Goal: Task Accomplishment & Management: Manage account settings

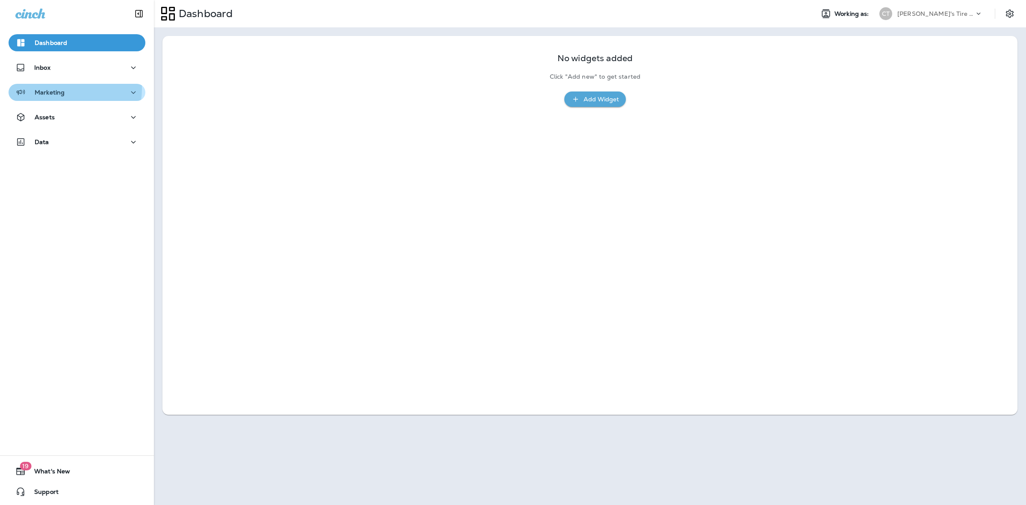
click at [65, 89] on div "Marketing" at bounding box center [76, 92] width 123 height 11
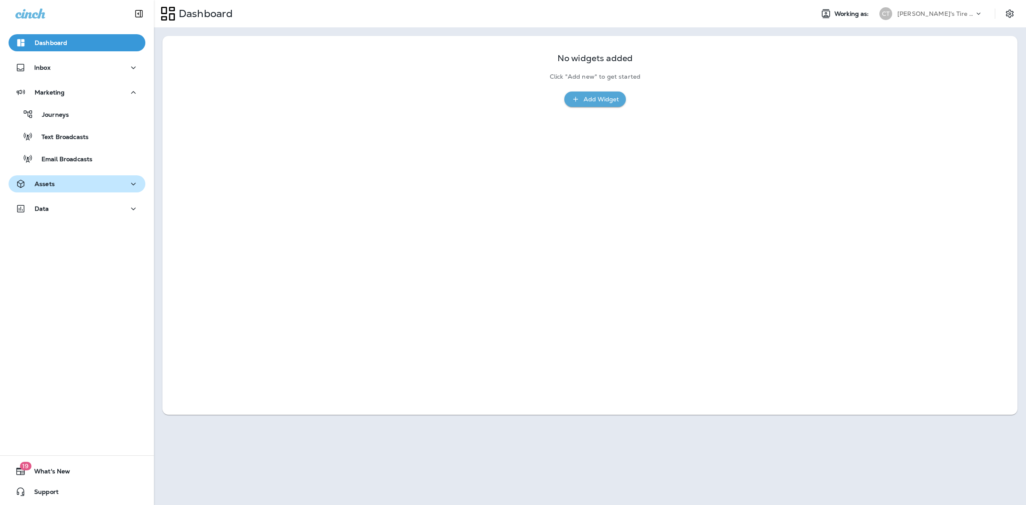
click at [76, 191] on button "Assets" at bounding box center [77, 183] width 137 height 17
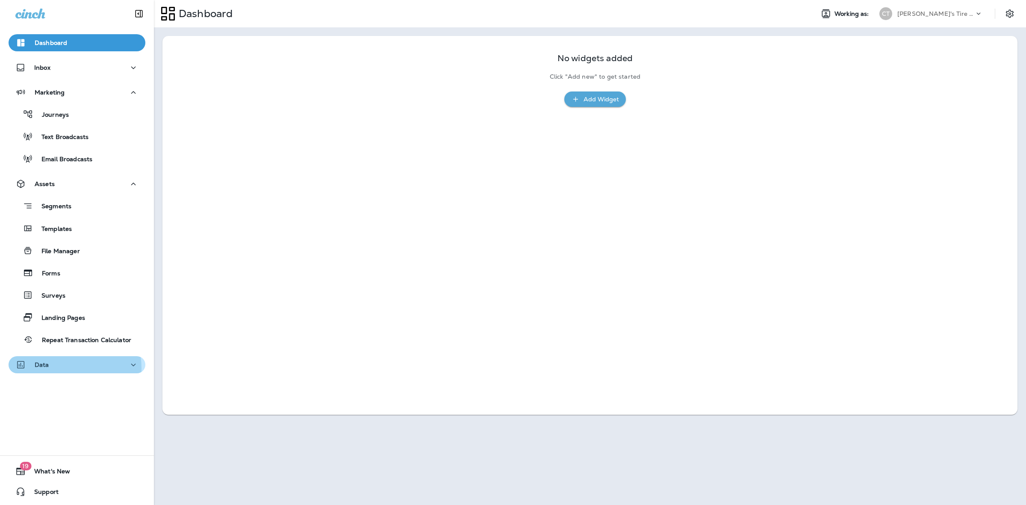
click at [60, 368] on div "Data" at bounding box center [76, 365] width 123 height 11
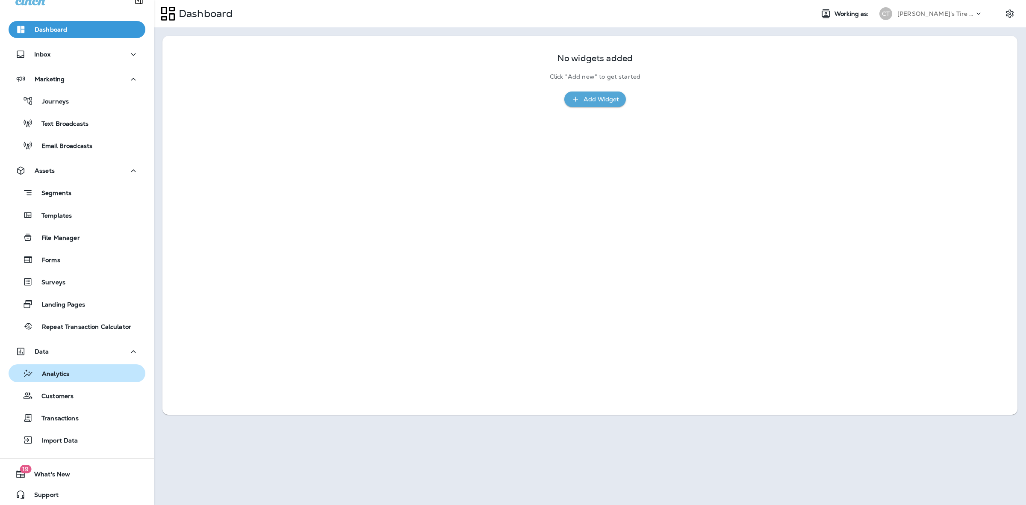
scroll to position [16, 0]
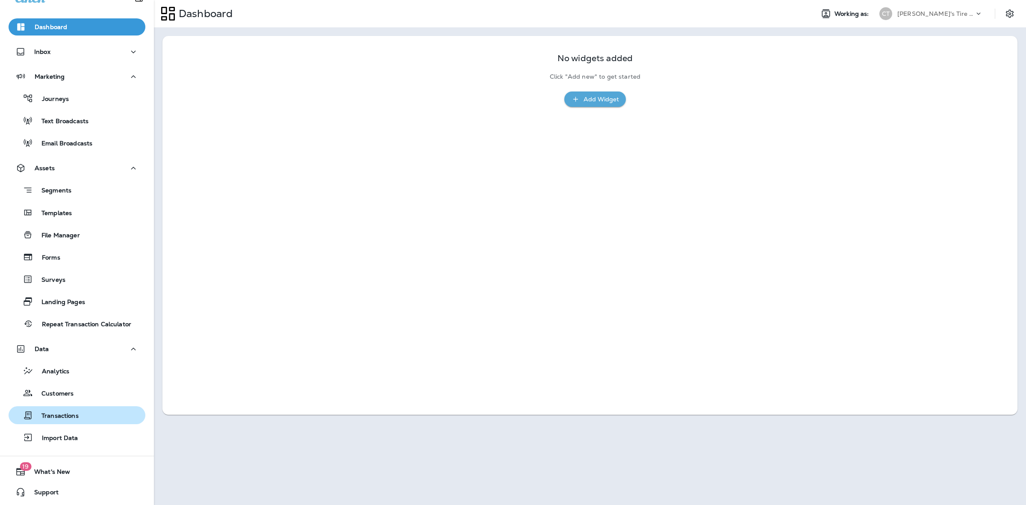
click at [80, 415] on div "Transactions" at bounding box center [77, 415] width 130 height 13
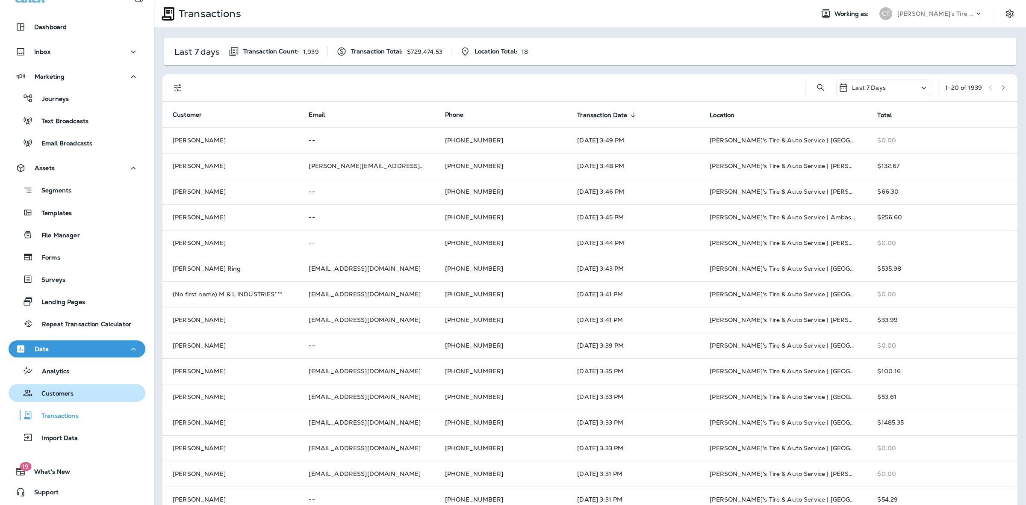
click at [89, 391] on div "Customers" at bounding box center [77, 393] width 130 height 13
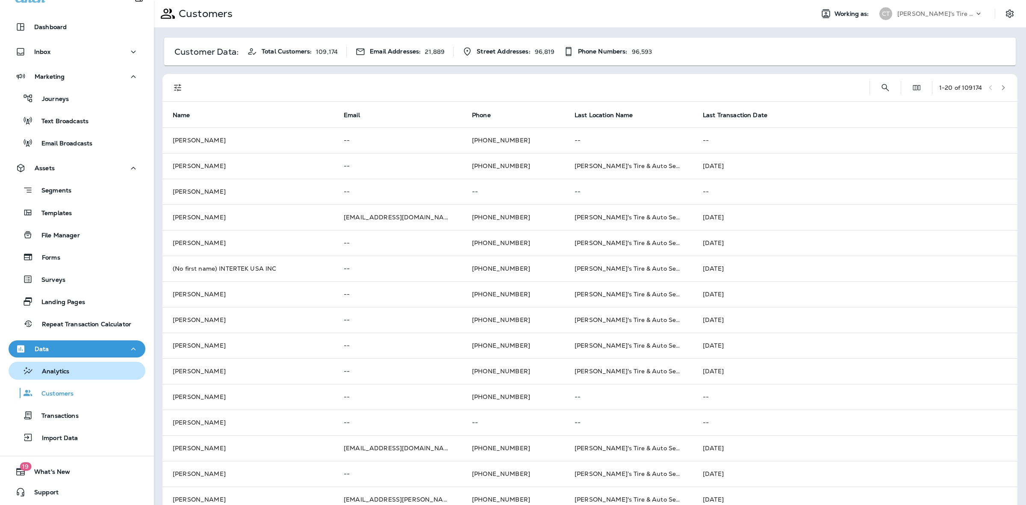
click at [90, 370] on div "Analytics" at bounding box center [77, 370] width 130 height 13
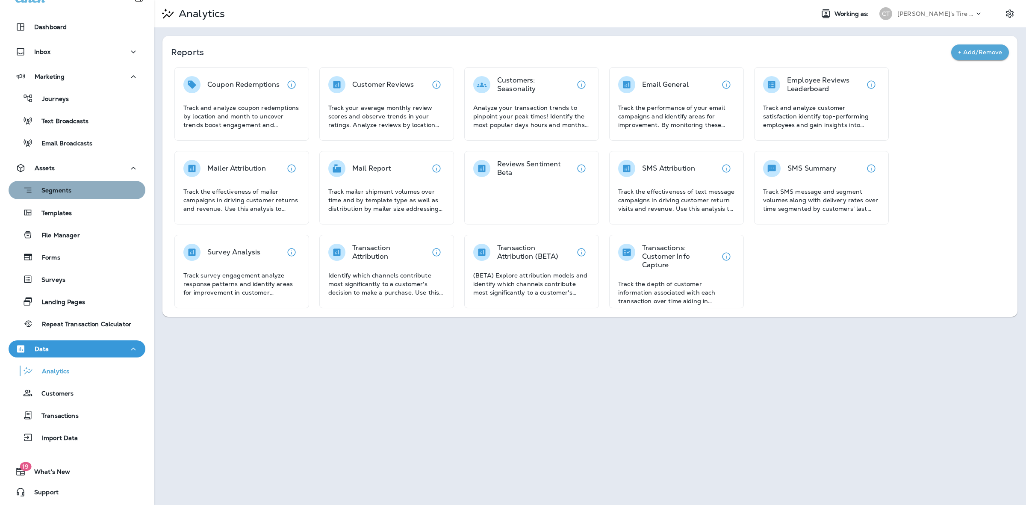
click at [77, 183] on div "Segments" at bounding box center [77, 189] width 130 height 13
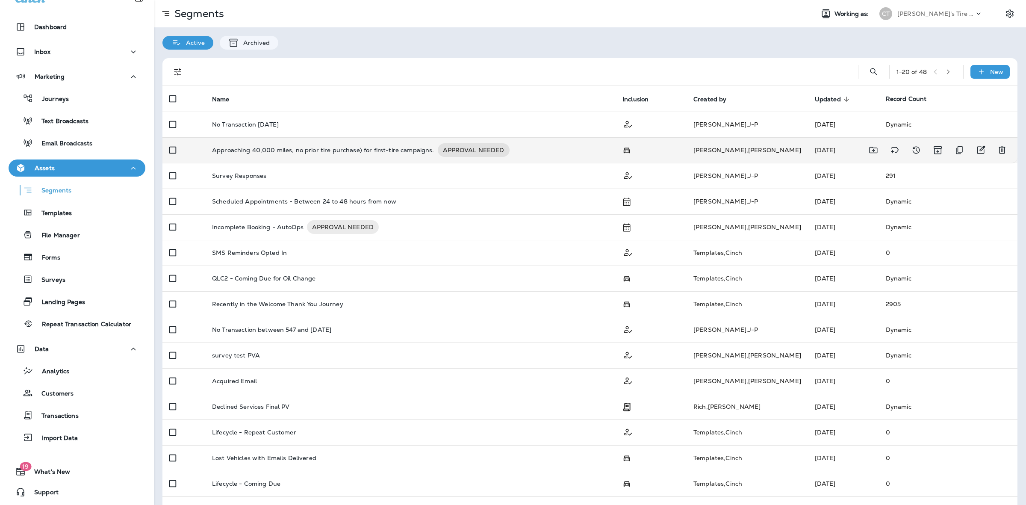
click at [274, 145] on p "Approaching 40,000 miles, no prior tire purchase) for first-tire campaigns." at bounding box center [323, 150] width 222 height 14
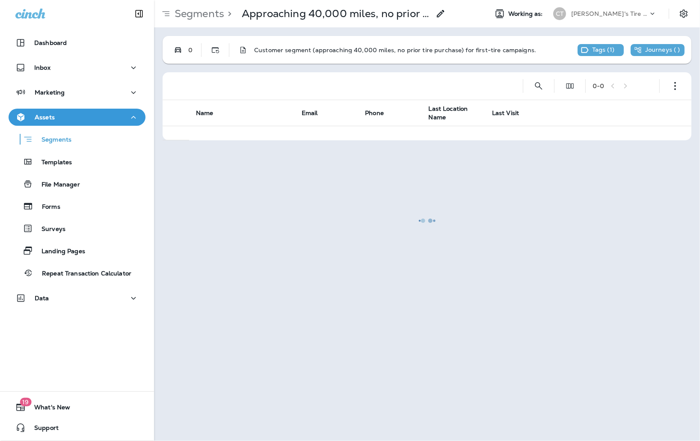
drag, startPoint x: 249, startPoint y: 413, endPoint x: 585, endPoint y: 426, distance: 336.3
click at [249, 413] on div at bounding box center [427, 220] width 544 height 439
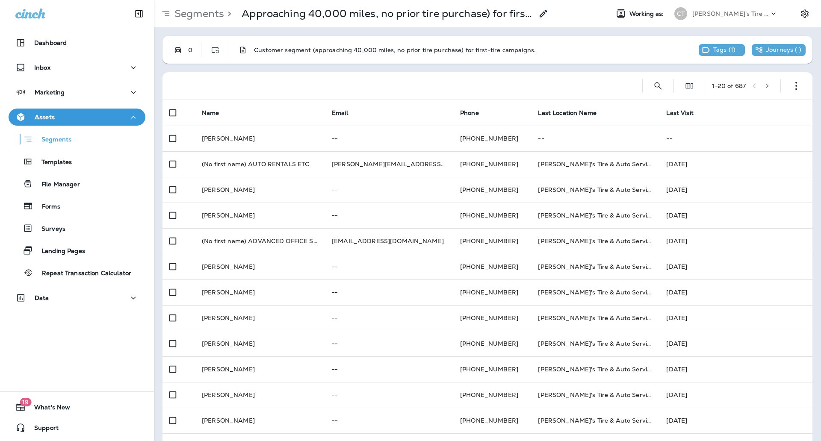
click at [74, 101] on div "Marketing" at bounding box center [77, 94] width 154 height 21
click at [74, 97] on div "Marketing" at bounding box center [76, 92] width 123 height 11
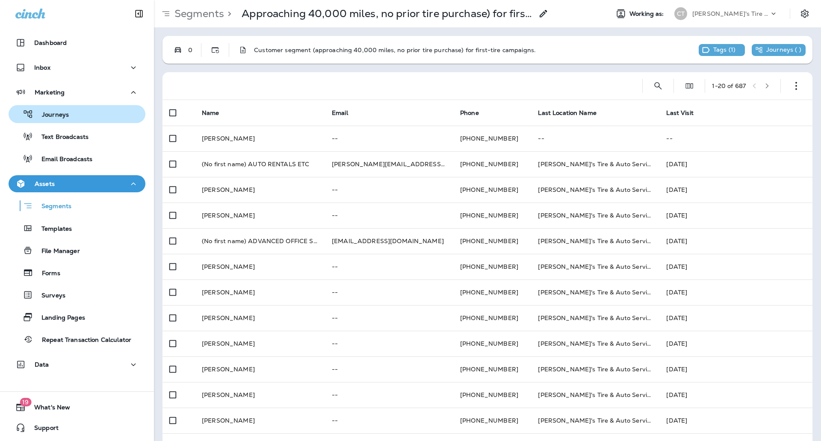
click at [70, 114] on div "Journeys" at bounding box center [77, 114] width 130 height 13
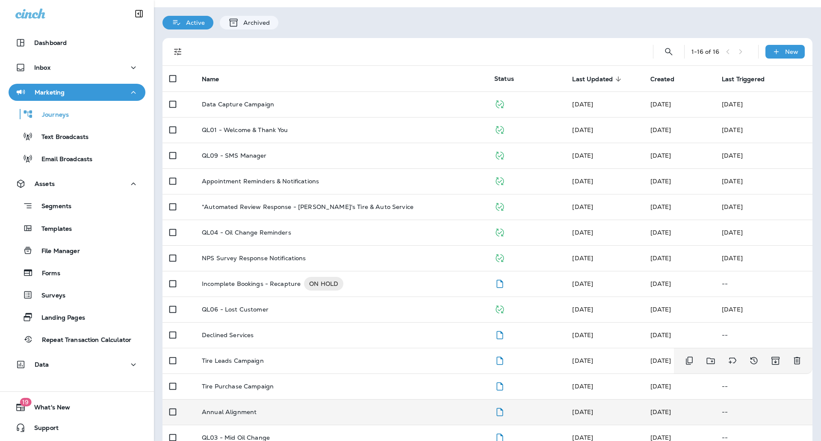
scroll to position [53, 0]
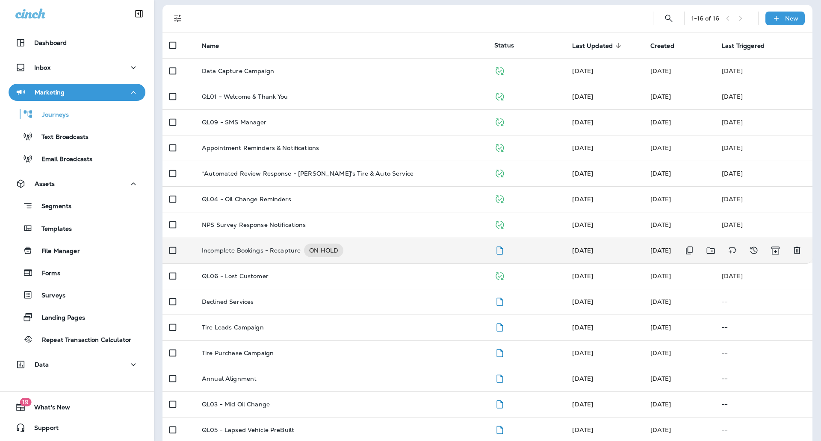
click at [274, 256] on p "Incomplete Bookings - Recapture" at bounding box center [251, 251] width 99 height 14
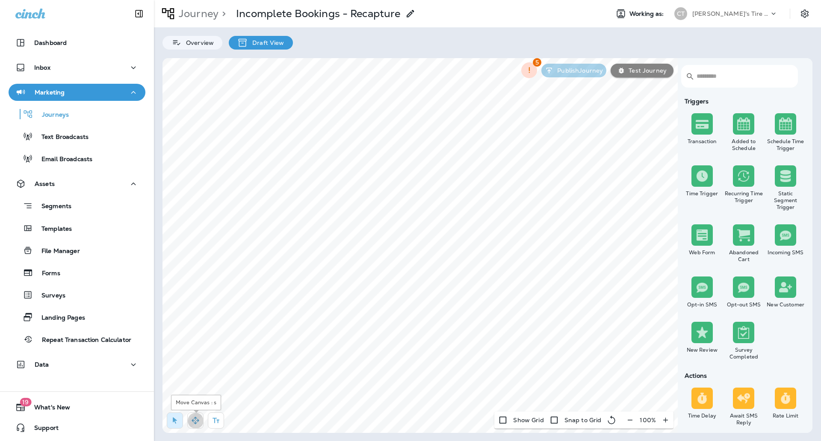
click at [189, 421] on button "button" at bounding box center [195, 421] width 16 height 16
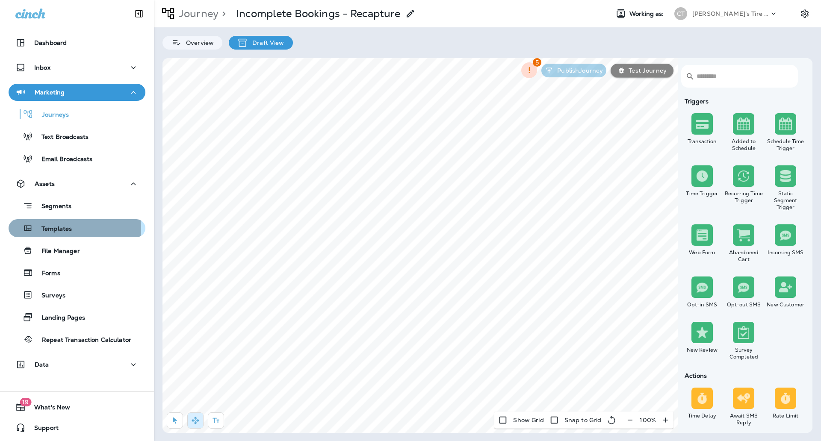
click at [63, 229] on p "Templates" at bounding box center [52, 229] width 39 height 8
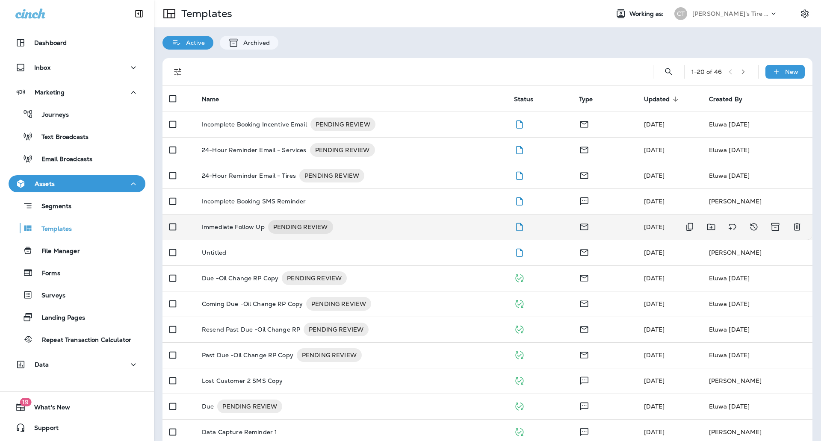
click at [250, 229] on p "Immediate Follow Up" at bounding box center [233, 227] width 63 height 14
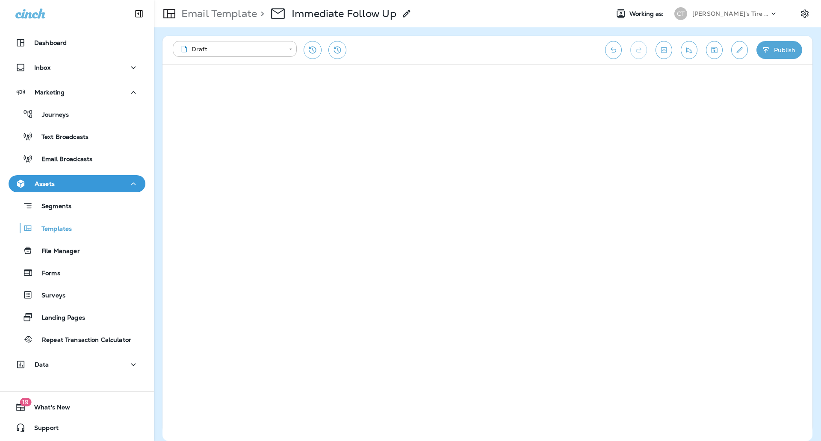
click at [199, 12] on p "Email Template" at bounding box center [217, 13] width 79 height 13
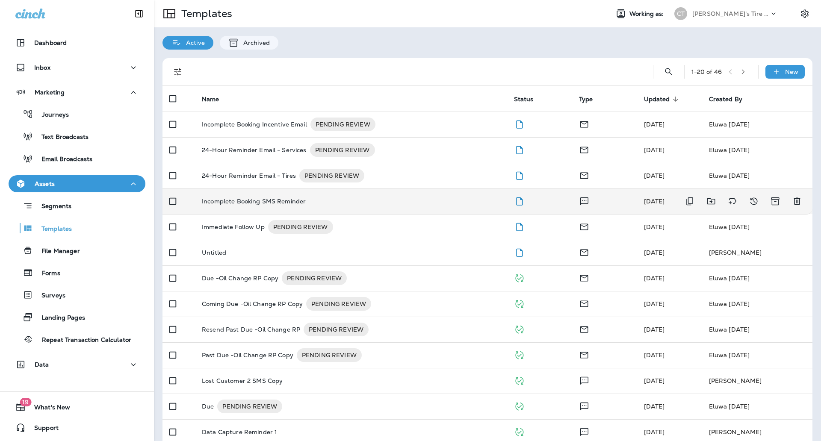
click at [238, 202] on p "Incomplete Booking SMS Reminder" at bounding box center [254, 201] width 104 height 7
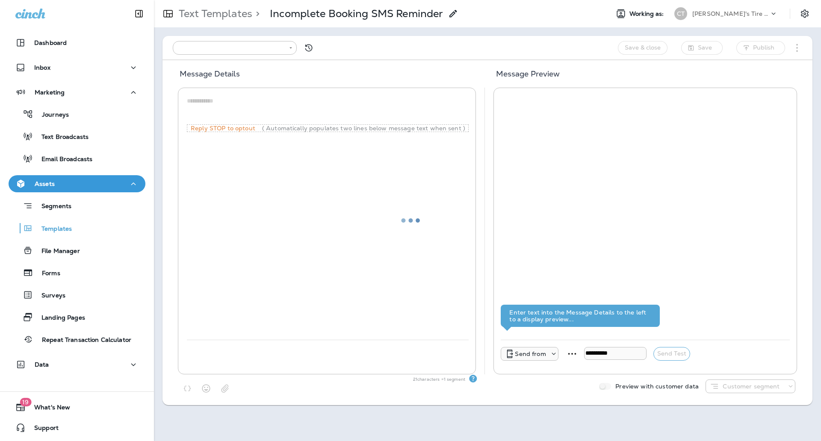
type input "**********"
type textarea "**********"
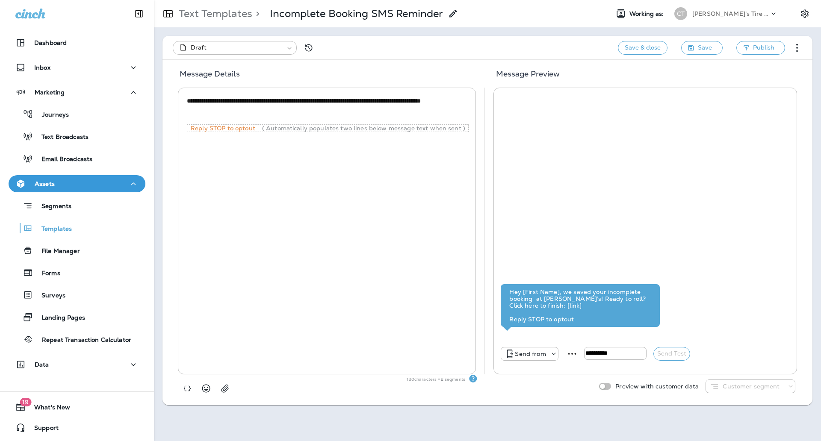
click at [224, 19] on p "Text Templates" at bounding box center [213, 13] width 77 height 13
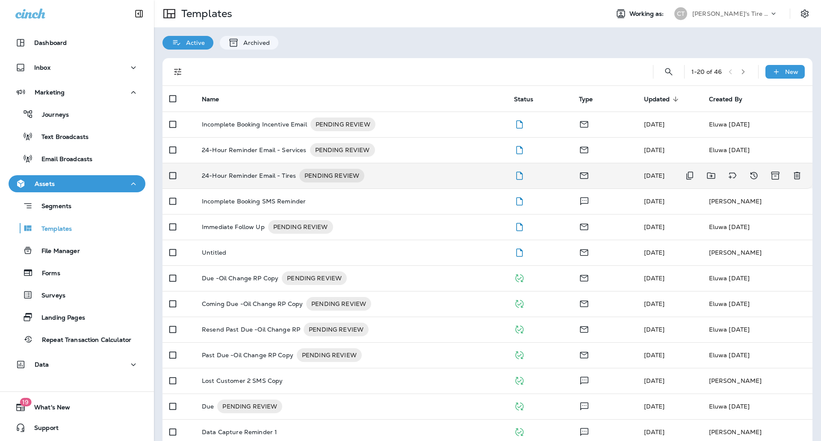
click at [235, 180] on p "24-Hour Reminder Email - Tires" at bounding box center [249, 176] width 94 height 14
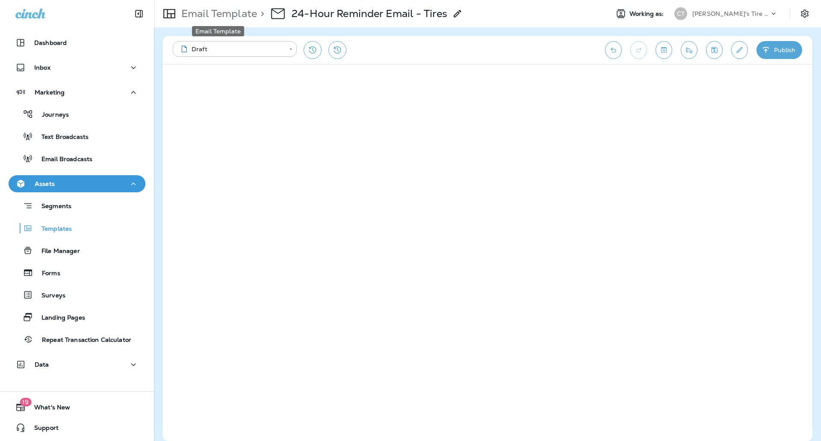
click at [211, 18] on p "Email Template" at bounding box center [217, 13] width 79 height 13
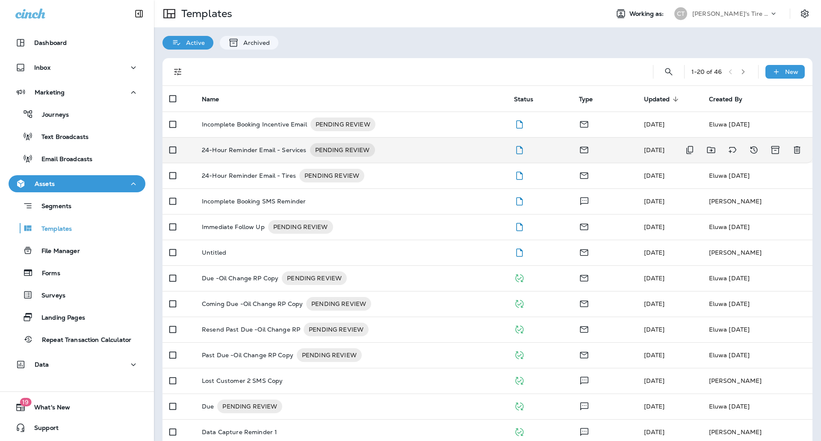
click at [277, 153] on p "24-Hour Reminder Email - Services" at bounding box center [254, 150] width 105 height 14
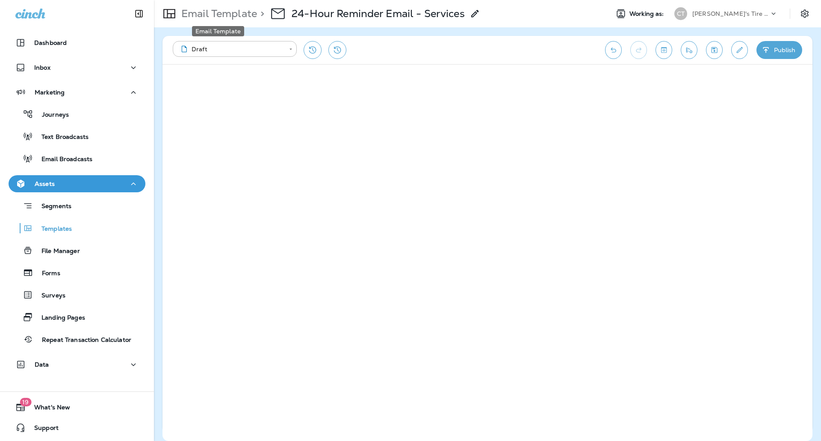
click at [186, 14] on p "Email Template" at bounding box center [217, 13] width 79 height 13
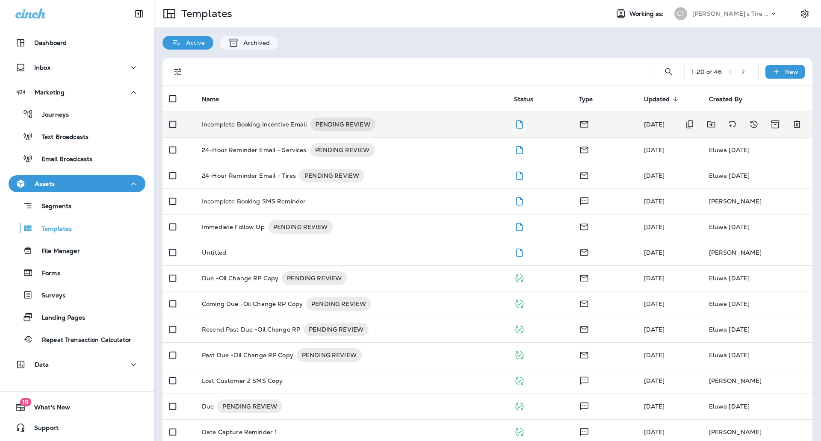
click at [265, 133] on td "Incomplete Booking Incentive Email PENDING REVIEW" at bounding box center [351, 125] width 312 height 26
